Goal: Task Accomplishment & Management: Use online tool/utility

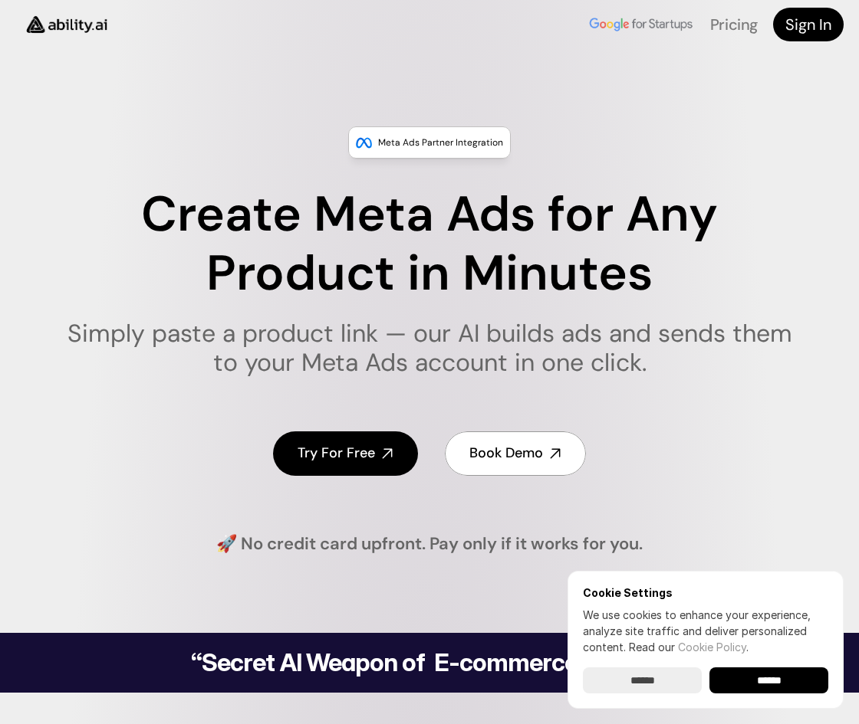
scroll to position [190, 0]
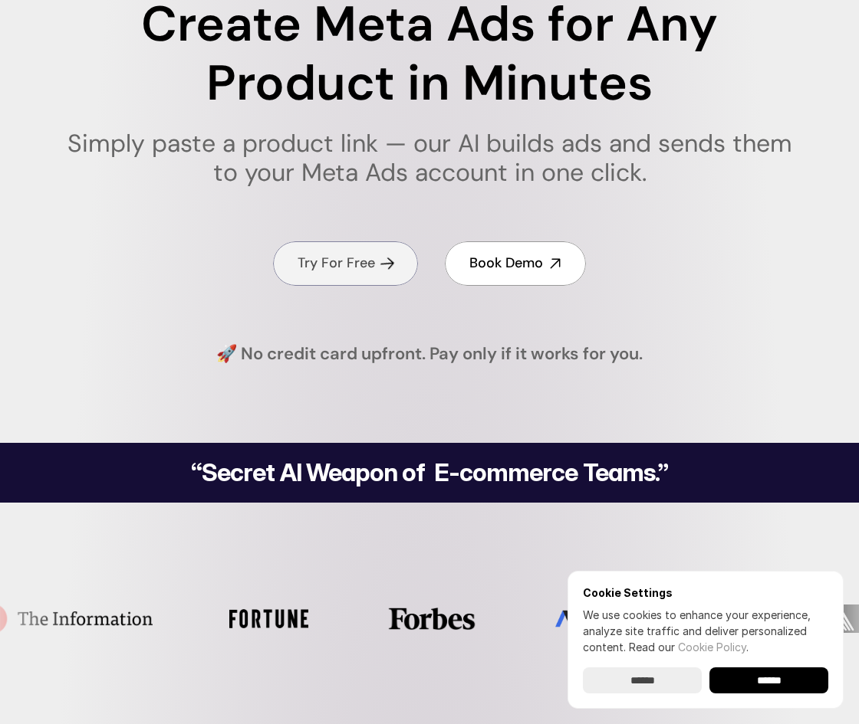
click at [350, 268] on h4 "Try For Free" at bounding box center [335, 263] width 77 height 19
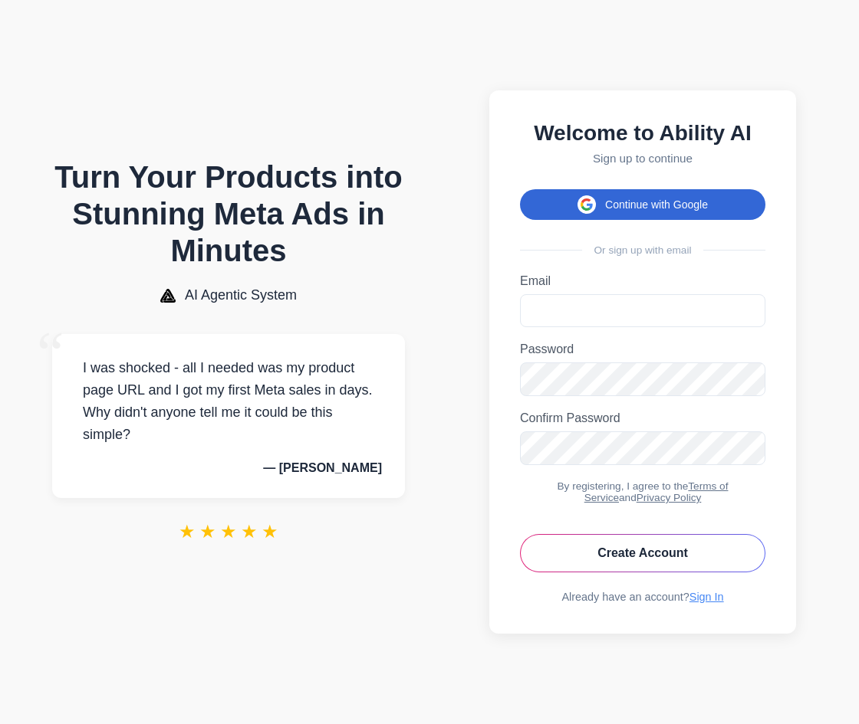
click at [640, 215] on button "Continue with Google" at bounding box center [642, 204] width 245 height 31
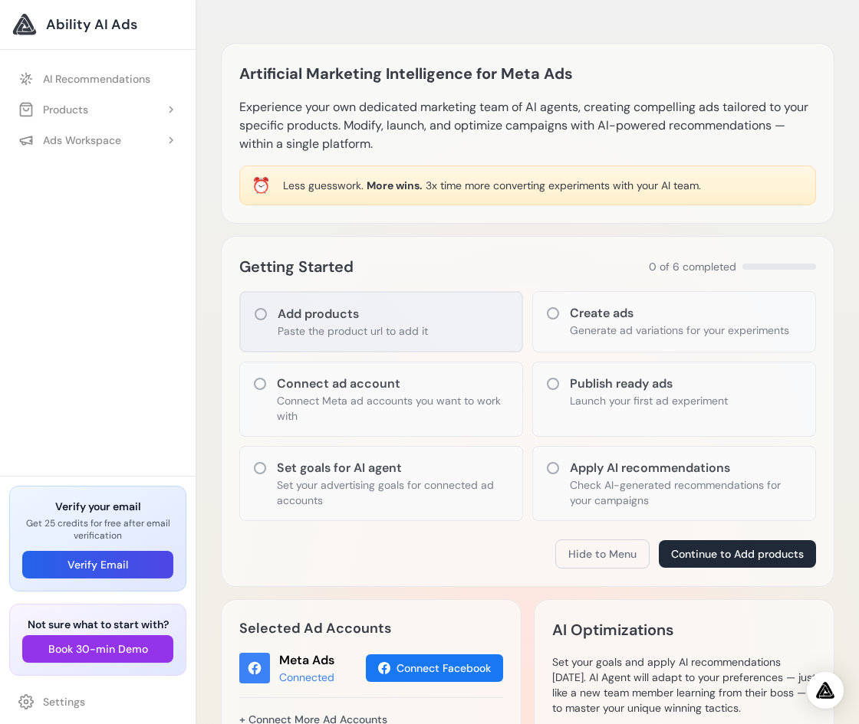
click at [373, 351] on div "Add products Paste the product url to add it" at bounding box center [381, 321] width 284 height 61
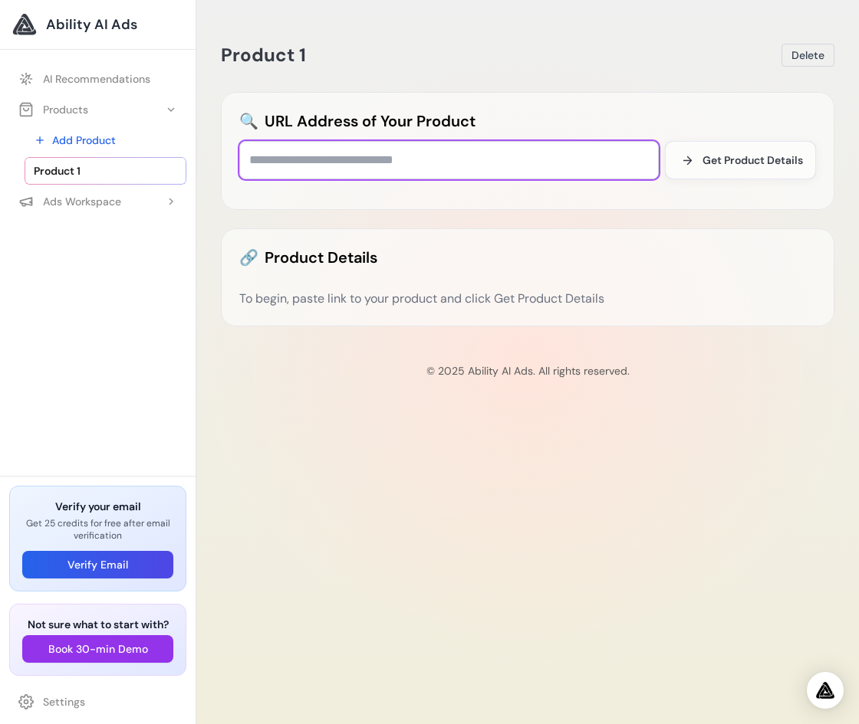
click at [551, 168] on input "text" at bounding box center [448, 160] width 419 height 38
